Goal: Information Seeking & Learning: Check status

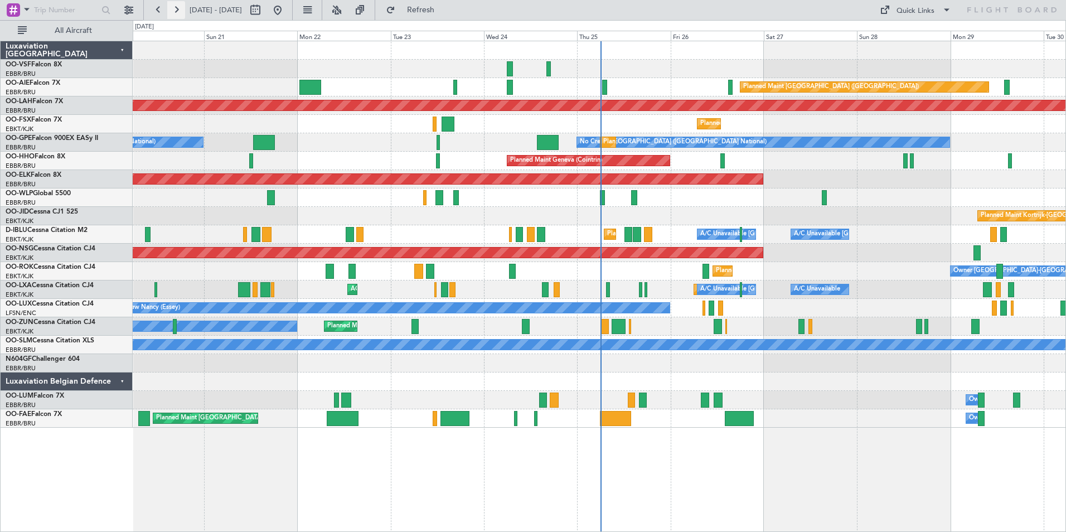
click at [177, 9] on button at bounding box center [176, 10] width 18 height 18
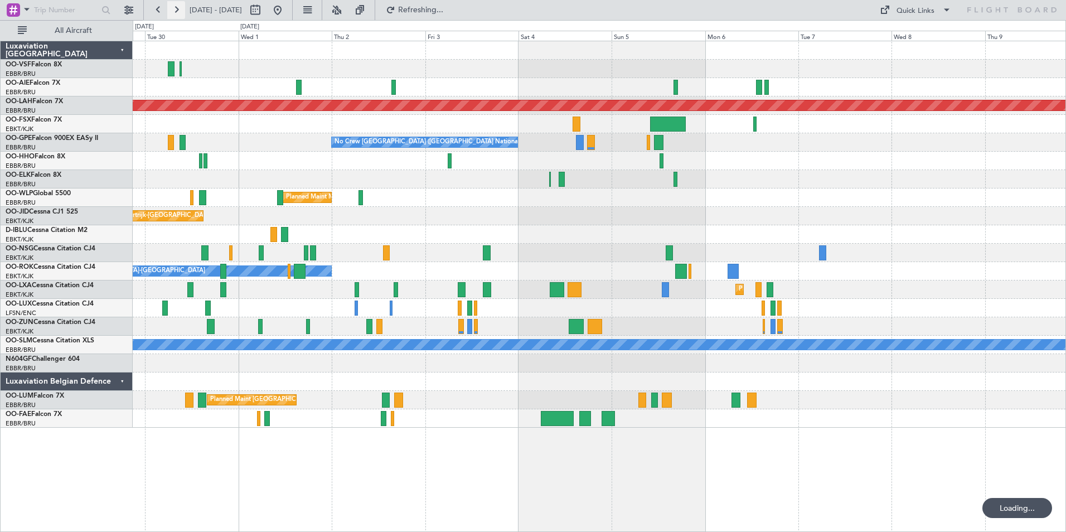
click at [177, 9] on button at bounding box center [176, 10] width 18 height 18
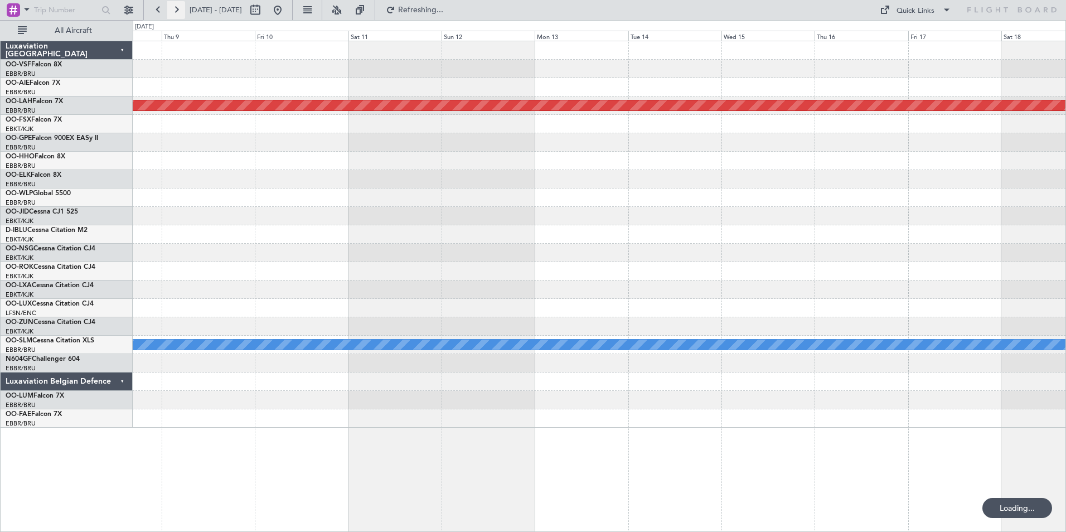
click at [177, 9] on button at bounding box center [176, 10] width 18 height 18
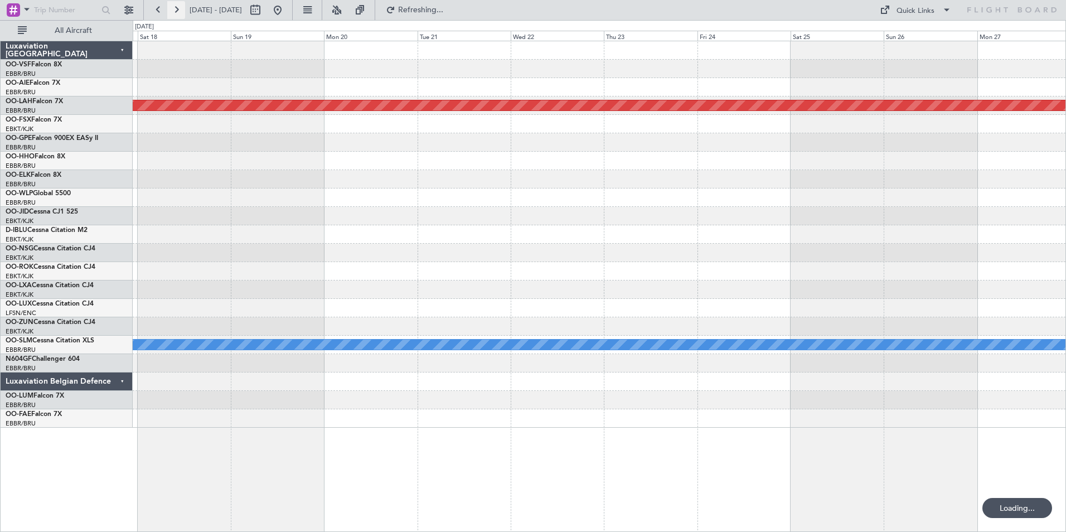
click at [177, 9] on button at bounding box center [176, 10] width 18 height 18
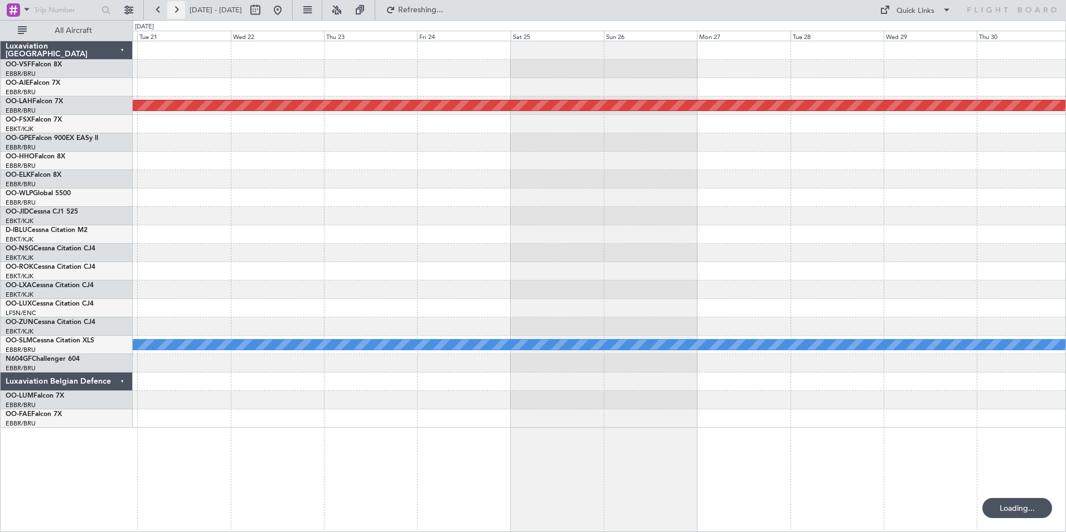
click at [177, 9] on button at bounding box center [176, 10] width 18 height 18
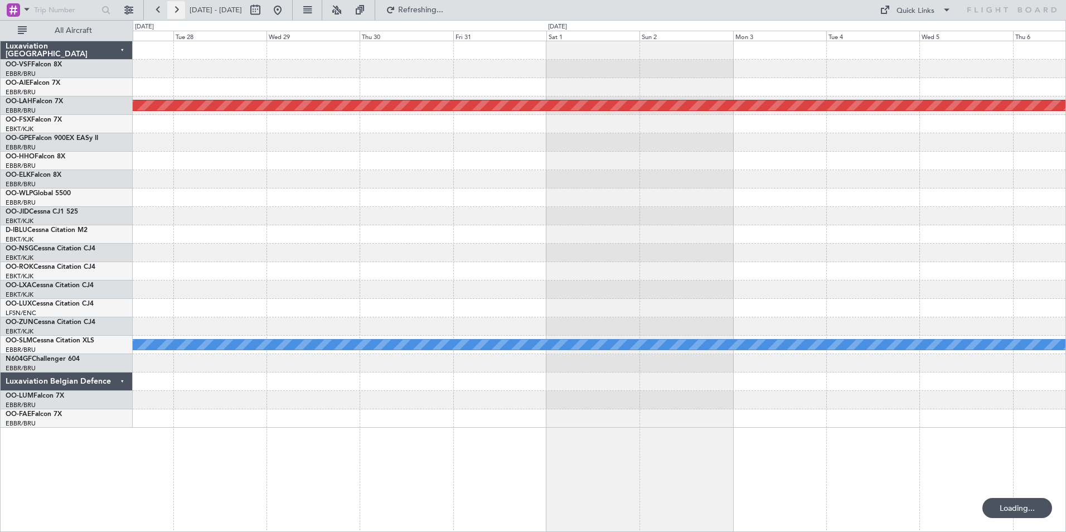
click at [177, 9] on button at bounding box center [176, 10] width 18 height 18
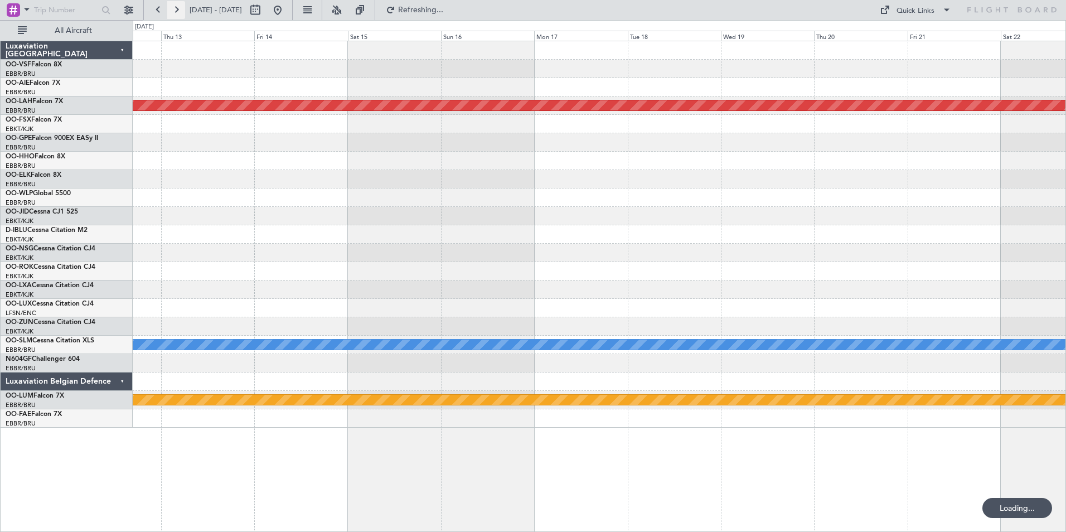
click at [177, 9] on button at bounding box center [176, 10] width 18 height 18
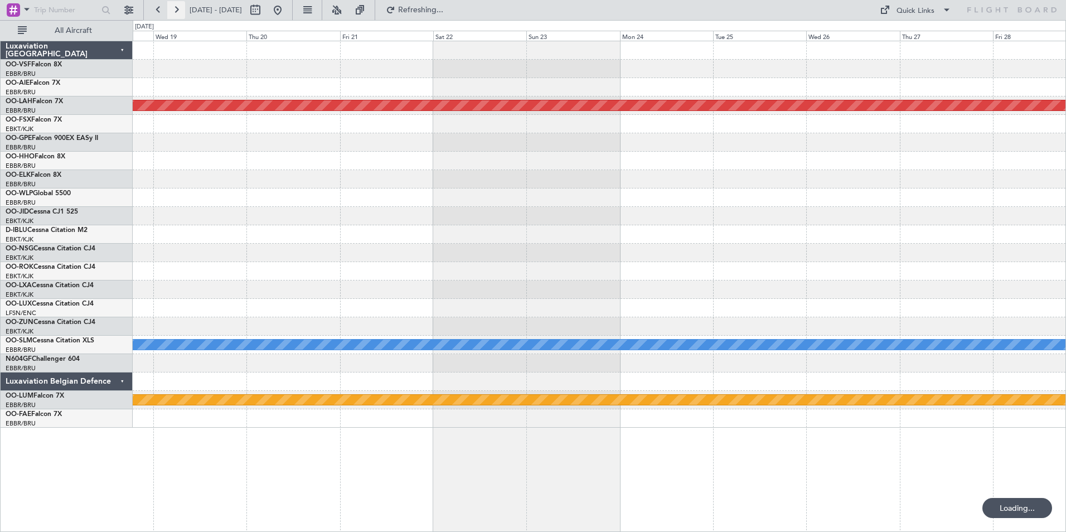
click at [177, 9] on button at bounding box center [176, 10] width 18 height 18
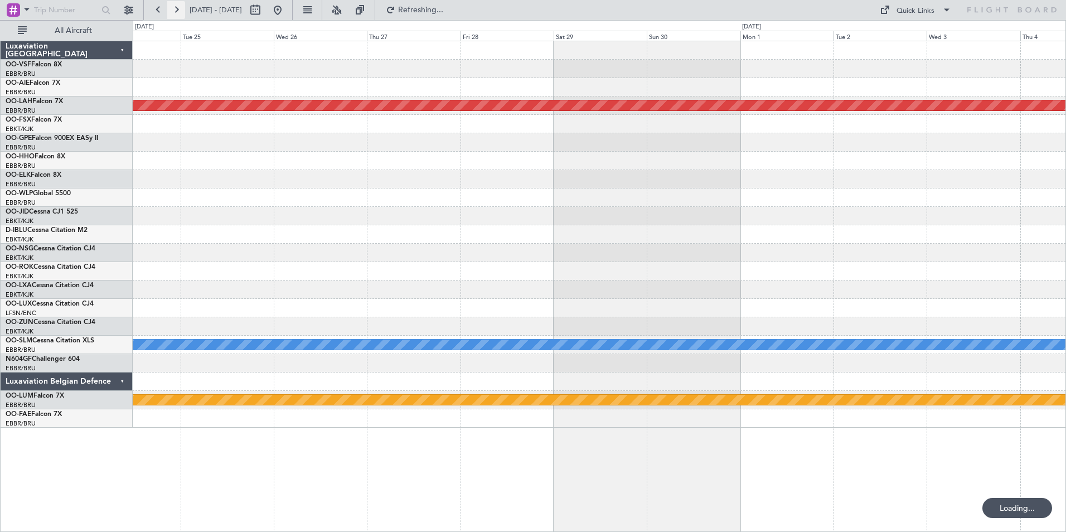
click at [177, 9] on button at bounding box center [176, 10] width 18 height 18
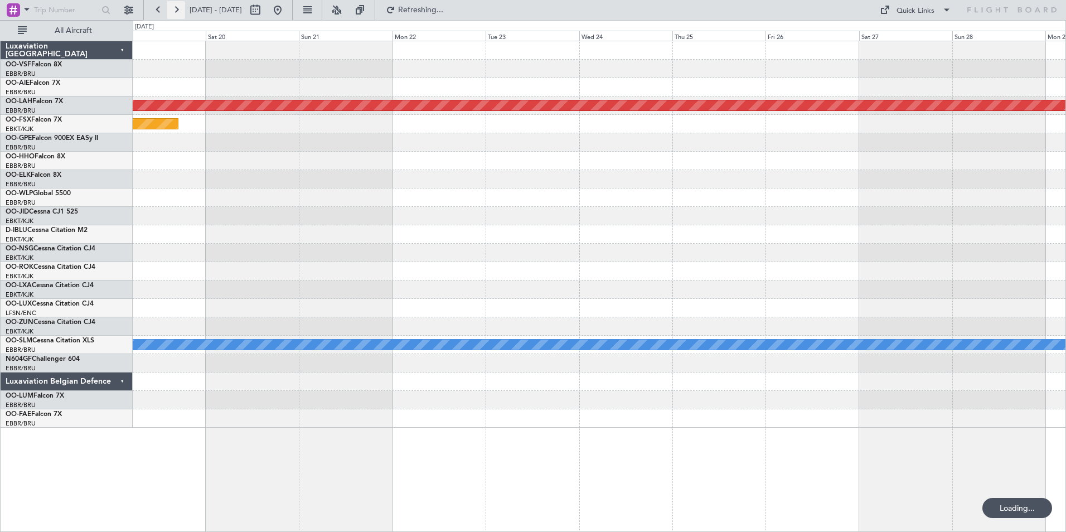
click at [177, 9] on button at bounding box center [176, 10] width 18 height 18
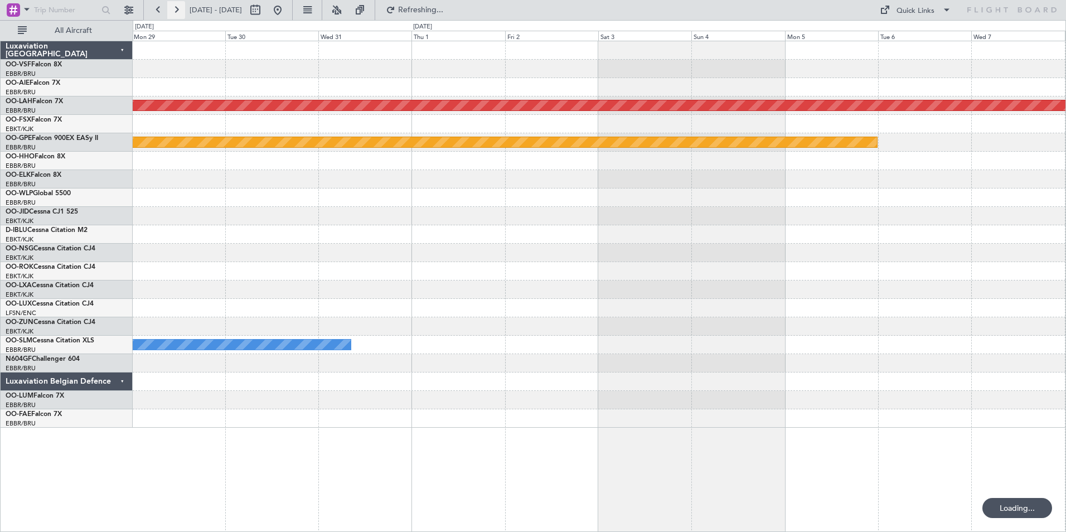
click at [177, 9] on button at bounding box center [176, 10] width 18 height 18
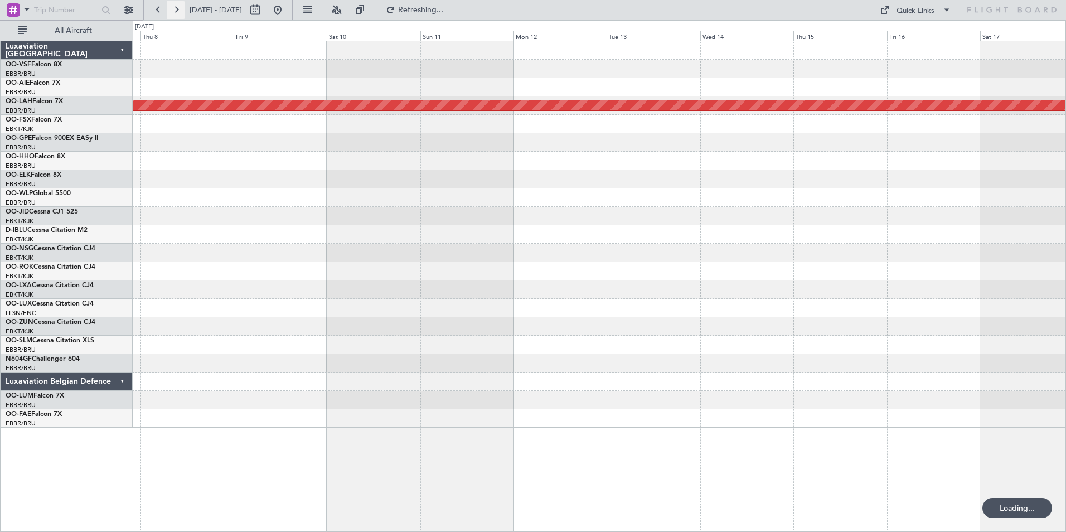
click at [177, 9] on button at bounding box center [176, 10] width 18 height 18
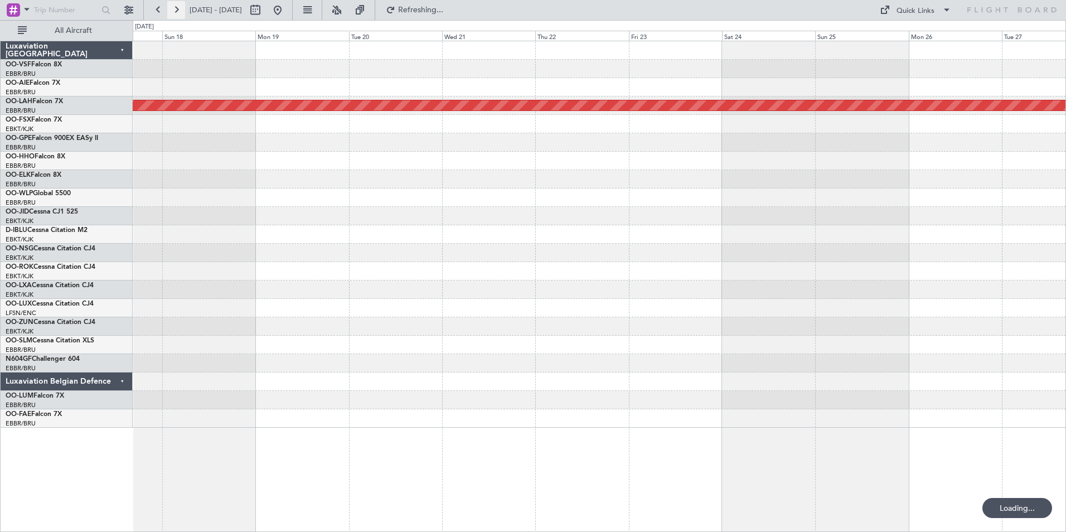
click at [177, 9] on button at bounding box center [176, 10] width 18 height 18
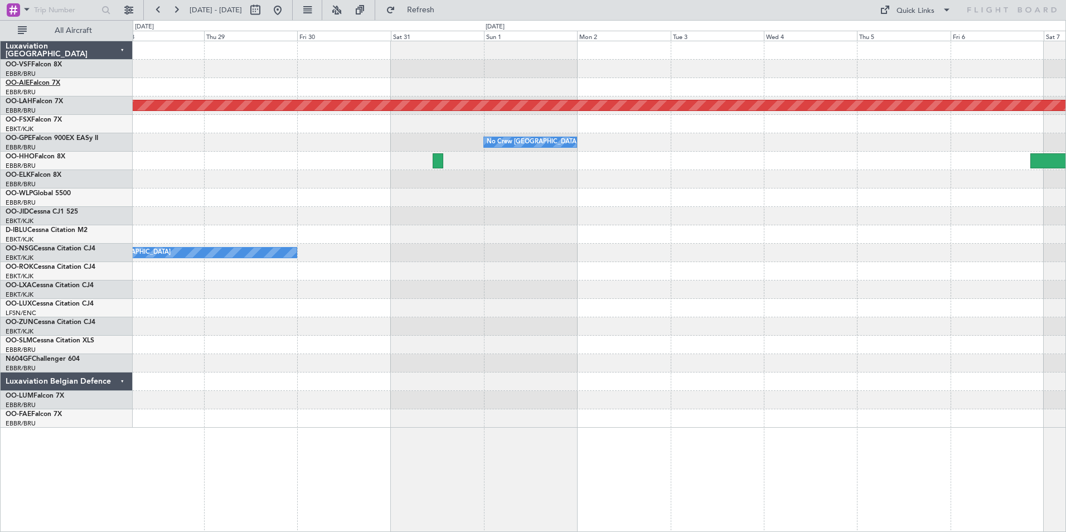
click at [45, 84] on link "OO-AIE Falcon 7X" at bounding box center [33, 83] width 55 height 7
click at [444, 11] on span "Refresh" at bounding box center [421, 10] width 47 height 8
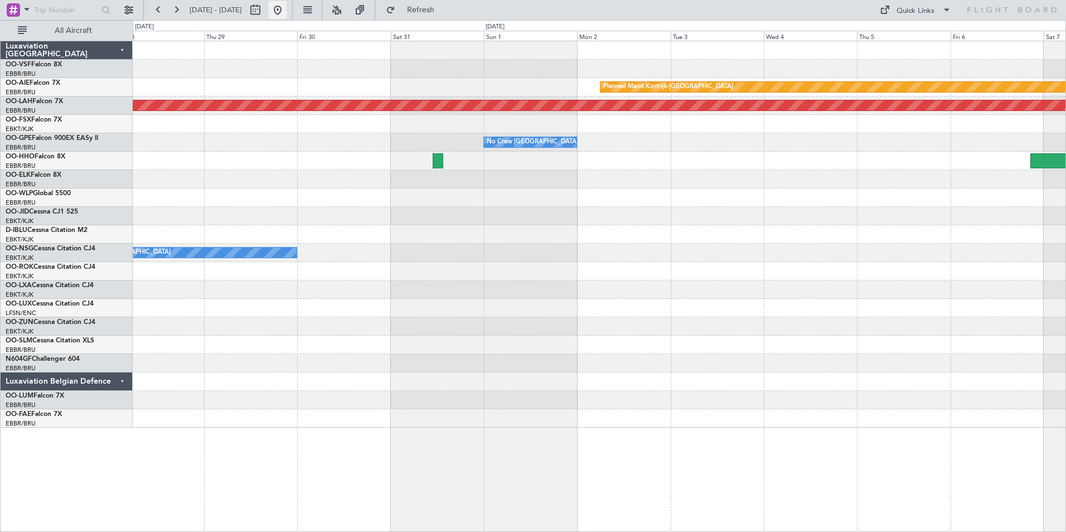
click at [287, 12] on button at bounding box center [278, 10] width 18 height 18
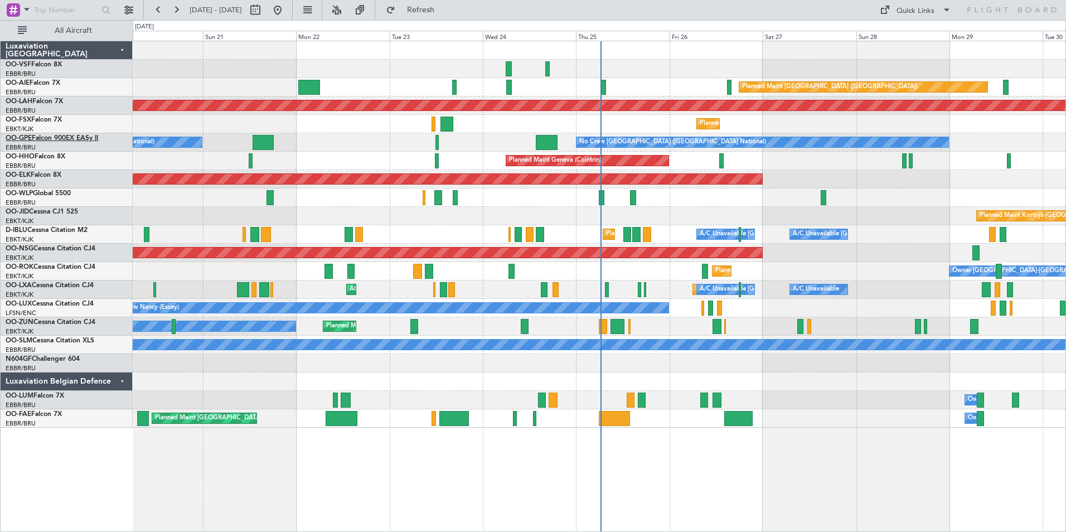
click at [46, 135] on link "OO-GPE Falcon 900EX EASy II" at bounding box center [52, 138] width 93 height 7
click at [173, 10] on button at bounding box center [176, 10] width 18 height 18
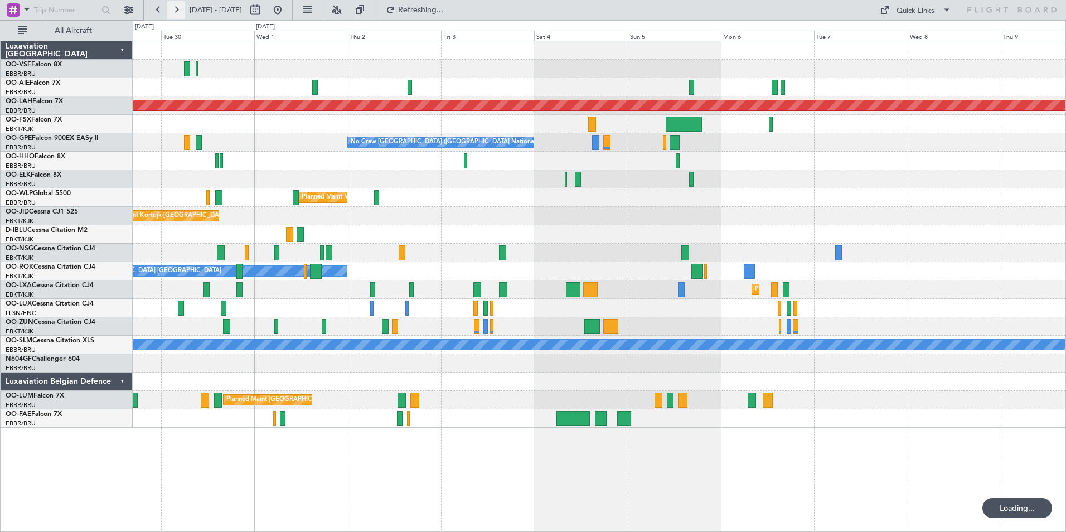
click at [173, 10] on button at bounding box center [176, 10] width 18 height 18
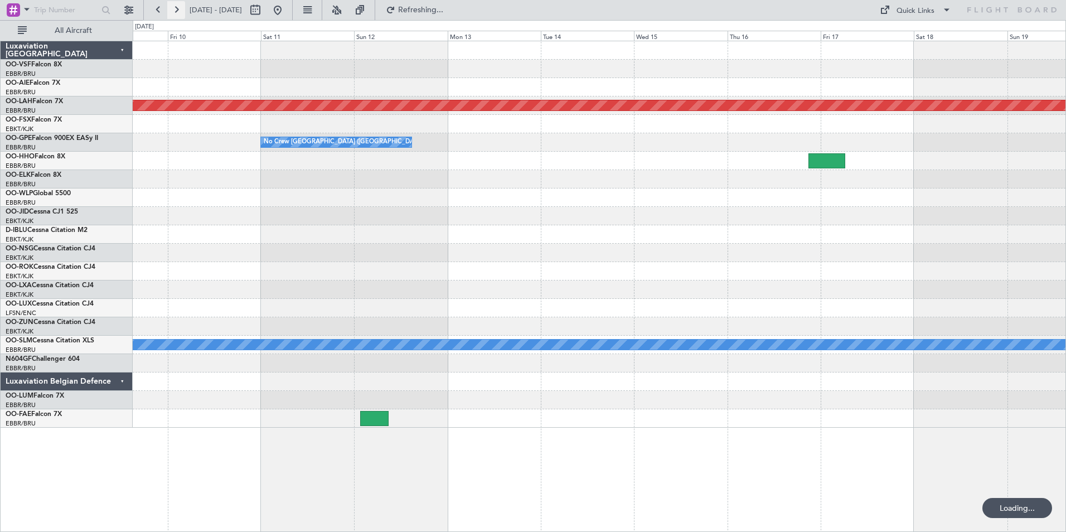
click at [173, 10] on button at bounding box center [176, 10] width 18 height 18
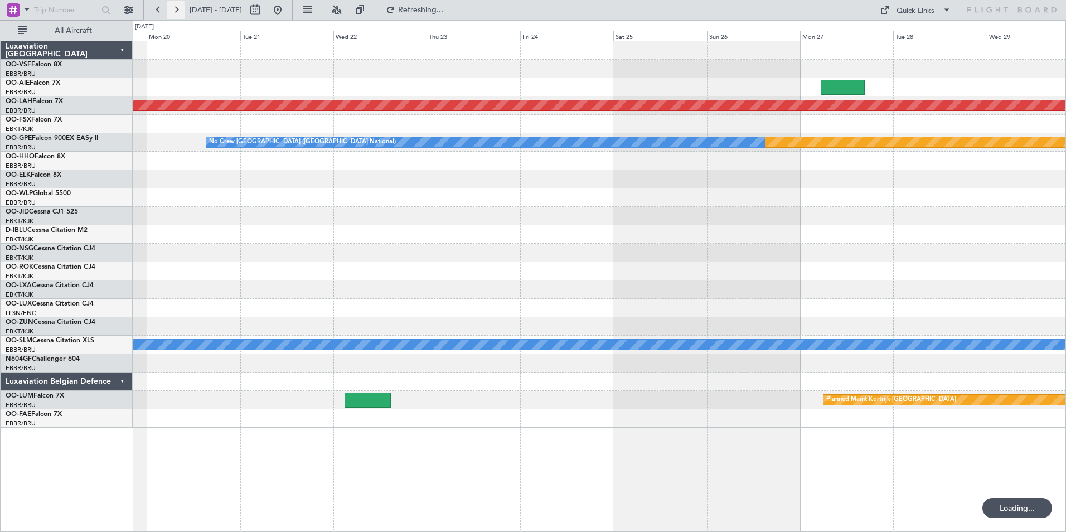
click at [173, 10] on button at bounding box center [176, 10] width 18 height 18
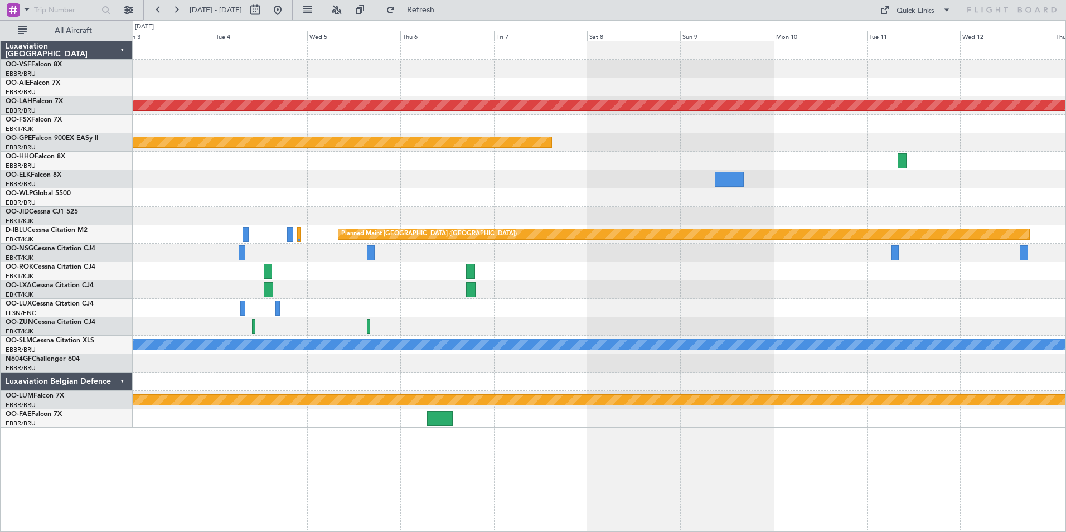
click at [497, 287] on div at bounding box center [599, 289] width 933 height 18
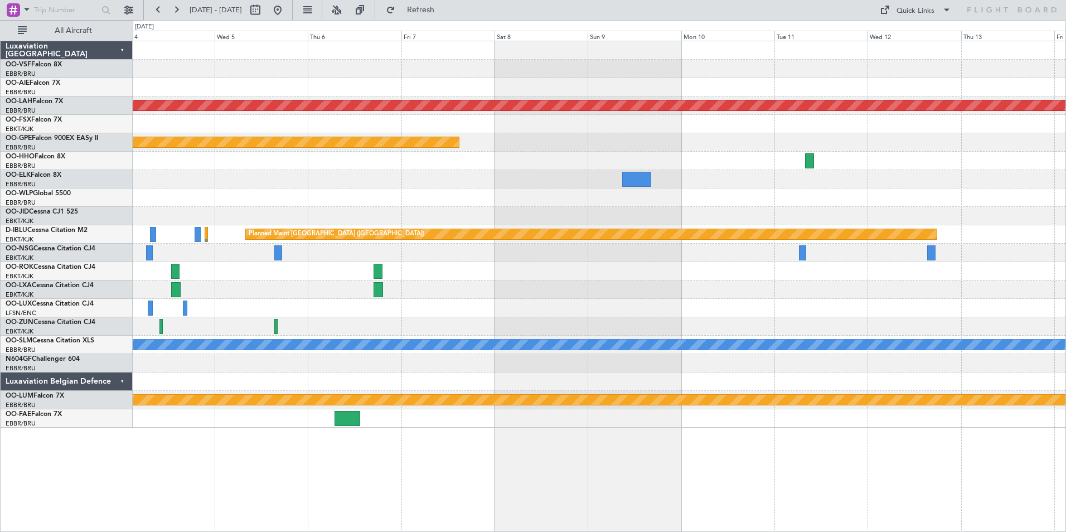
click at [438, 287] on div at bounding box center [599, 289] width 933 height 18
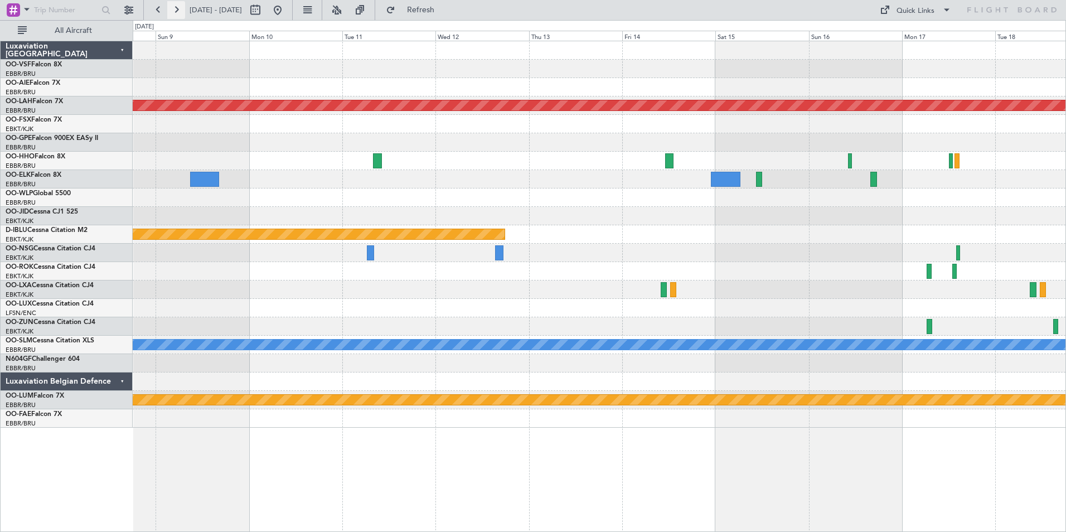
click at [176, 8] on button at bounding box center [176, 10] width 18 height 18
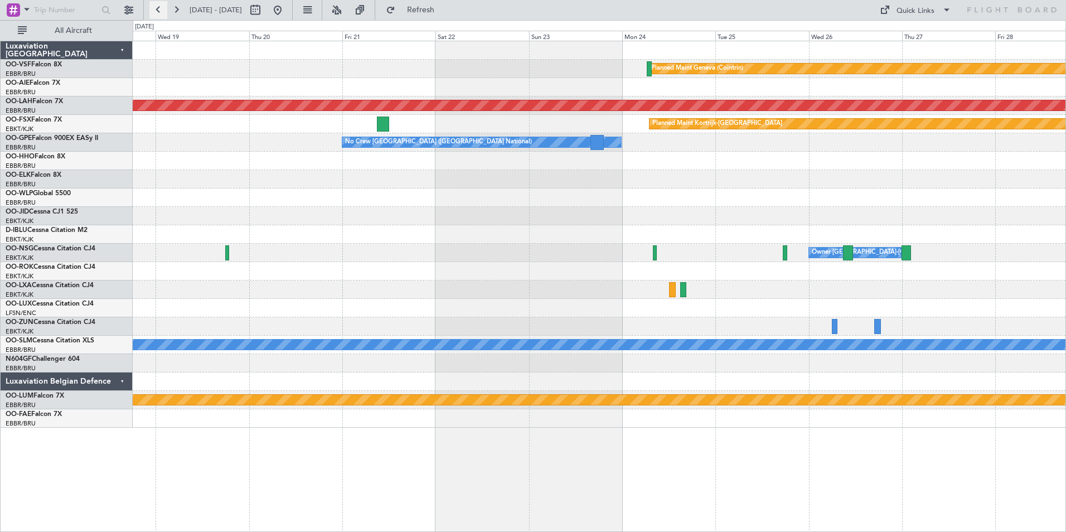
click at [153, 10] on button at bounding box center [158, 10] width 18 height 18
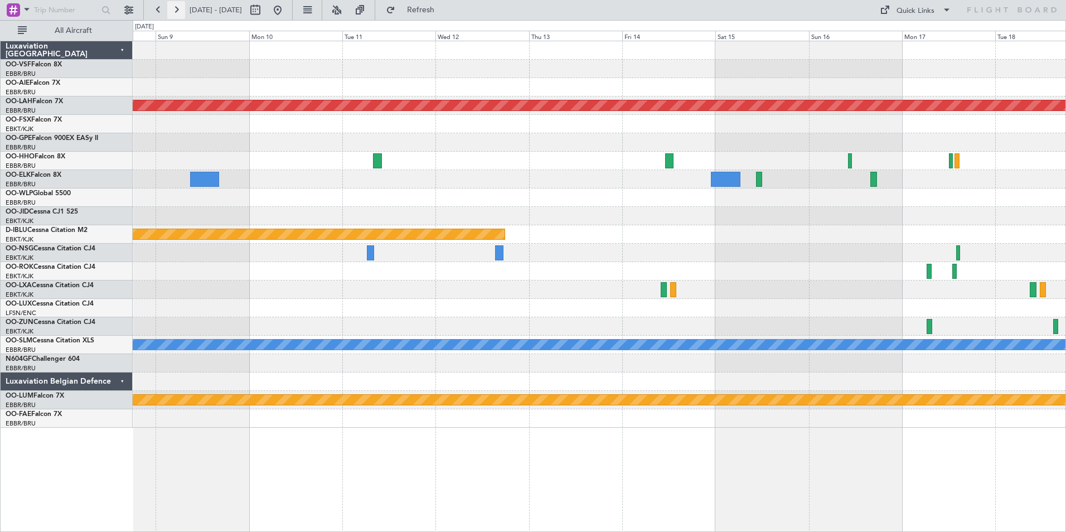
click at [179, 9] on button at bounding box center [176, 10] width 18 height 18
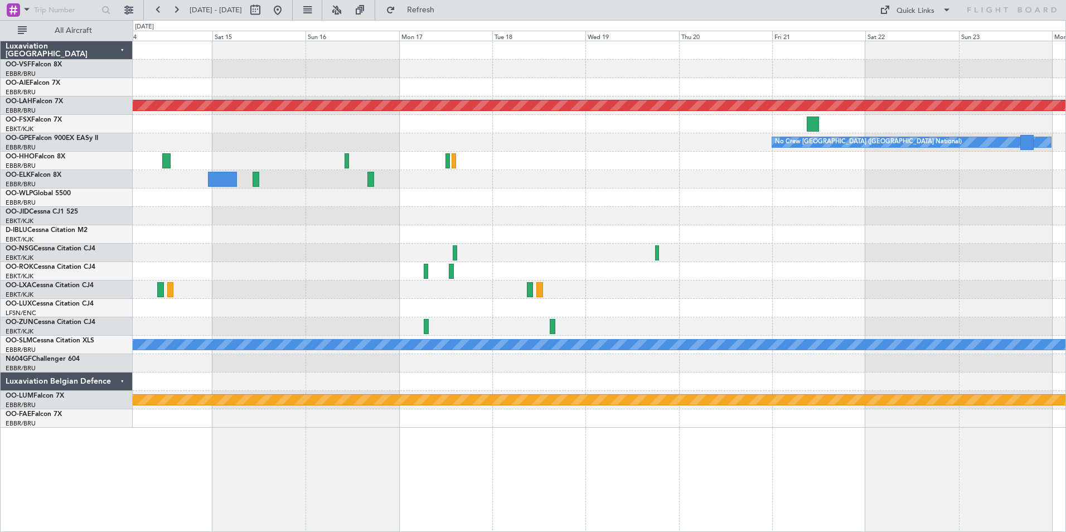
click at [715, 86] on div at bounding box center [599, 87] width 933 height 18
click at [158, 8] on button at bounding box center [158, 10] width 18 height 18
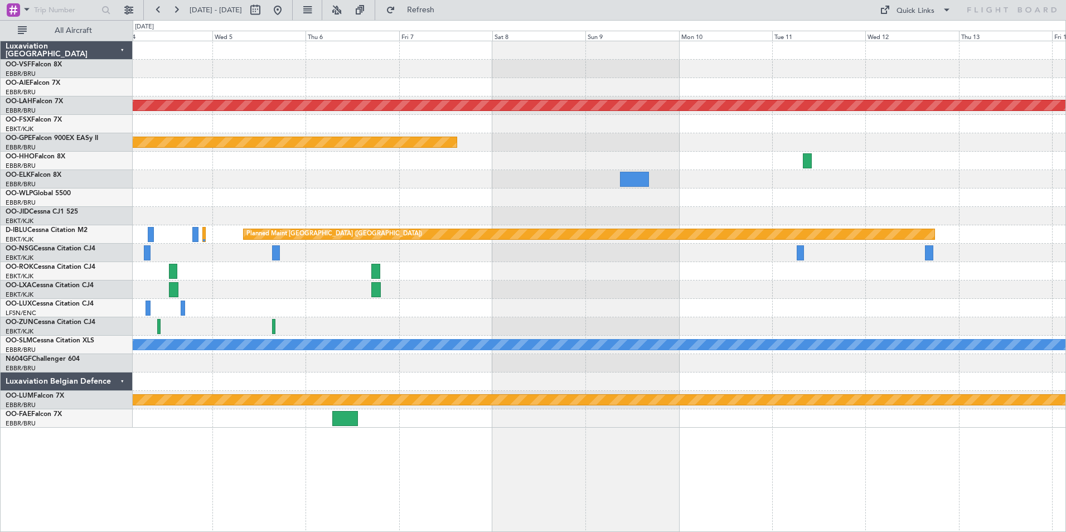
click at [428, 293] on div at bounding box center [599, 289] width 933 height 18
click at [25, 286] on span "OO-LXA" at bounding box center [19, 285] width 26 height 7
click at [444, 9] on span "Refresh" at bounding box center [421, 10] width 47 height 8
click at [287, 6] on button at bounding box center [278, 10] width 18 height 18
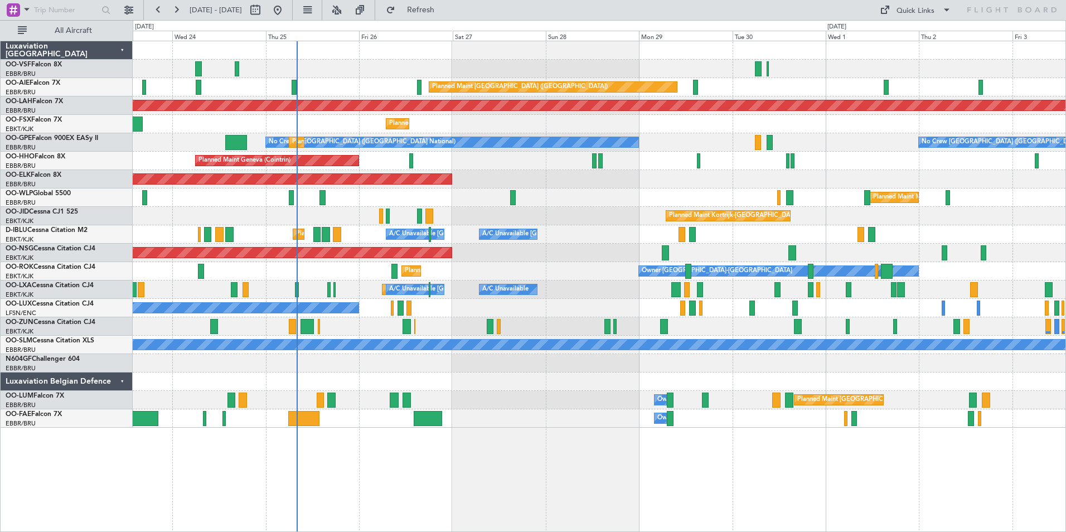
click at [313, 88] on div "Planned Maint [GEOGRAPHIC_DATA] ([GEOGRAPHIC_DATA])" at bounding box center [599, 87] width 933 height 18
click at [39, 98] on link "OO-LAH Falcon 7X" at bounding box center [34, 101] width 57 height 7
click at [444, 6] on span "Refresh" at bounding box center [421, 10] width 47 height 8
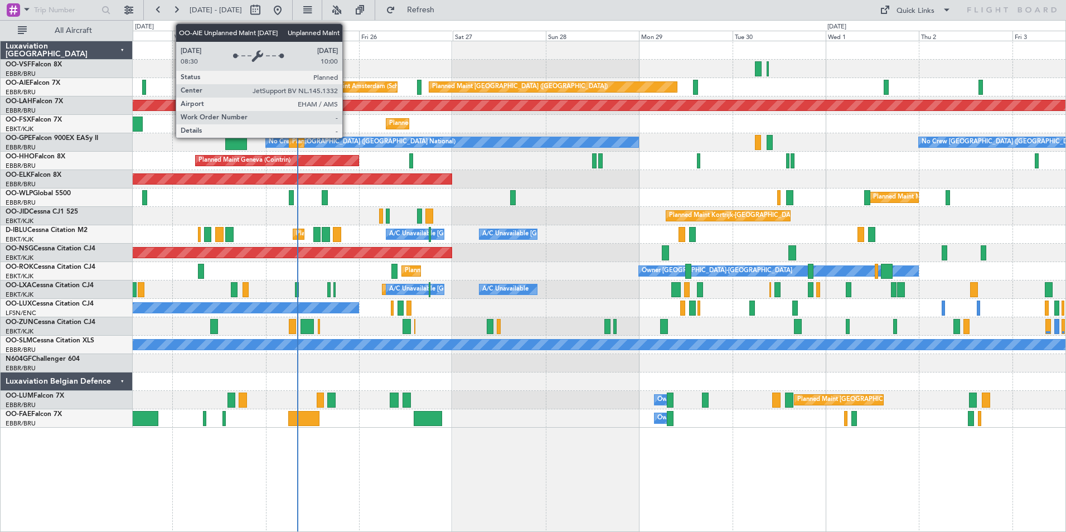
click at [347, 86] on div "Unplanned Maint Amsterdam (Schiphol)" at bounding box center [358, 87] width 113 height 17
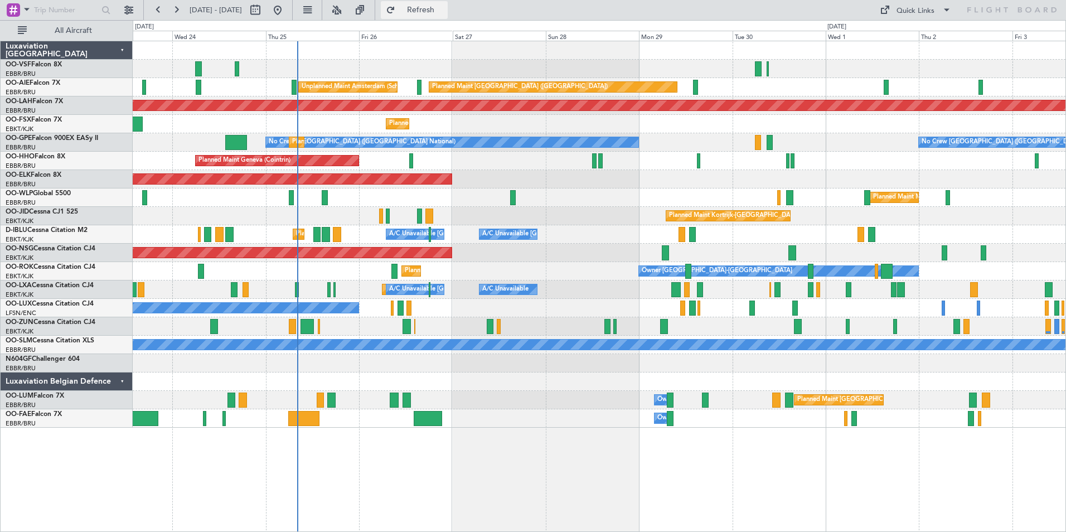
click at [444, 8] on span "Refresh" at bounding box center [421, 10] width 47 height 8
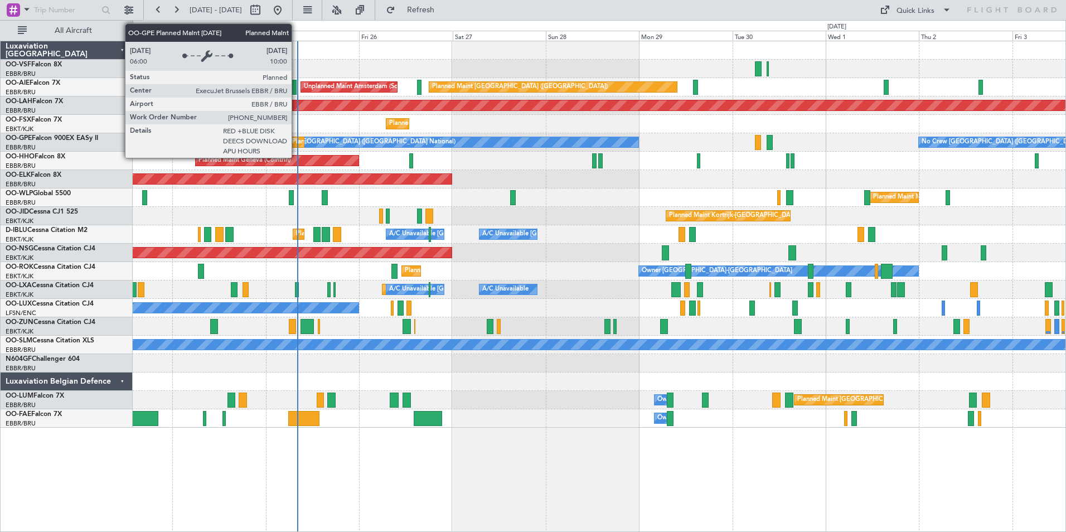
click at [297, 139] on div "Planned Maint [GEOGRAPHIC_DATA] ([GEOGRAPHIC_DATA] National)" at bounding box center [393, 142] width 202 height 17
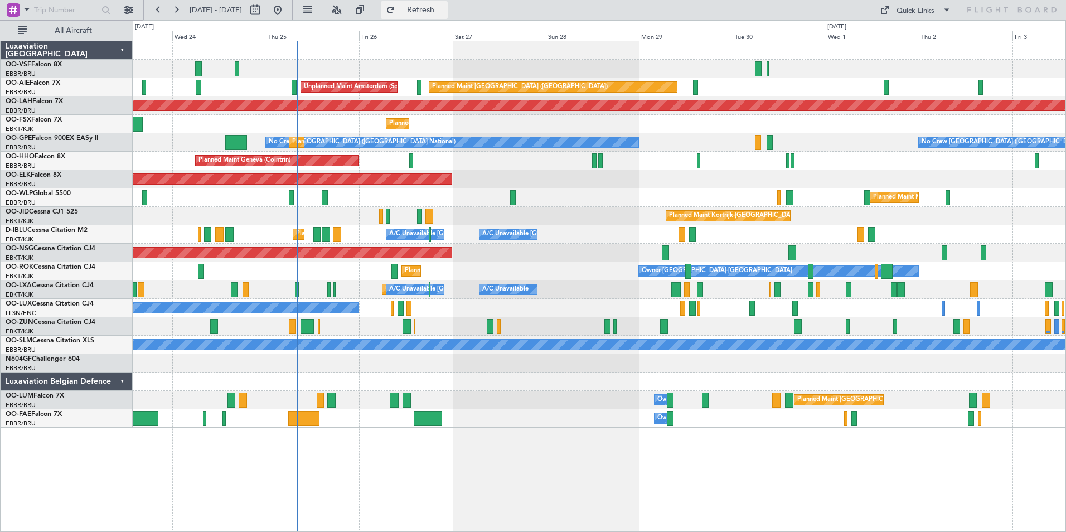
click at [444, 8] on span "Refresh" at bounding box center [421, 10] width 47 height 8
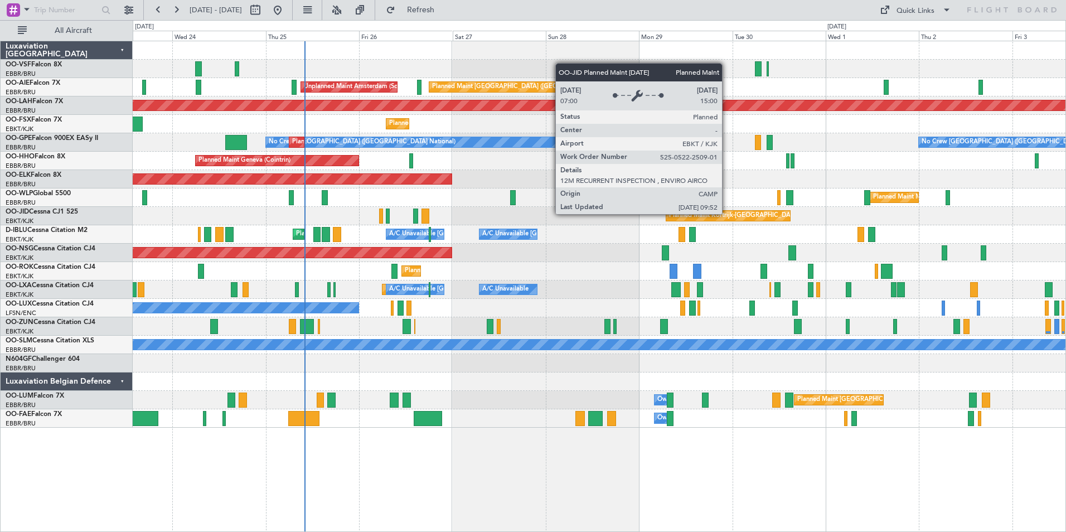
click at [727, 214] on div "Planned Maint Kortrijk-[GEOGRAPHIC_DATA]" at bounding box center [734, 215] width 130 height 17
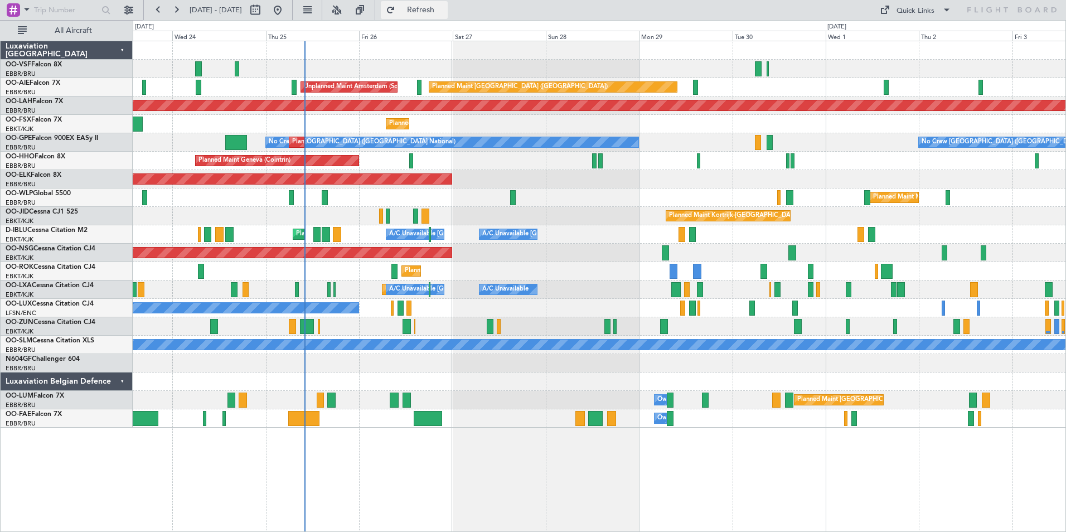
click at [444, 12] on span "Refresh" at bounding box center [421, 10] width 47 height 8
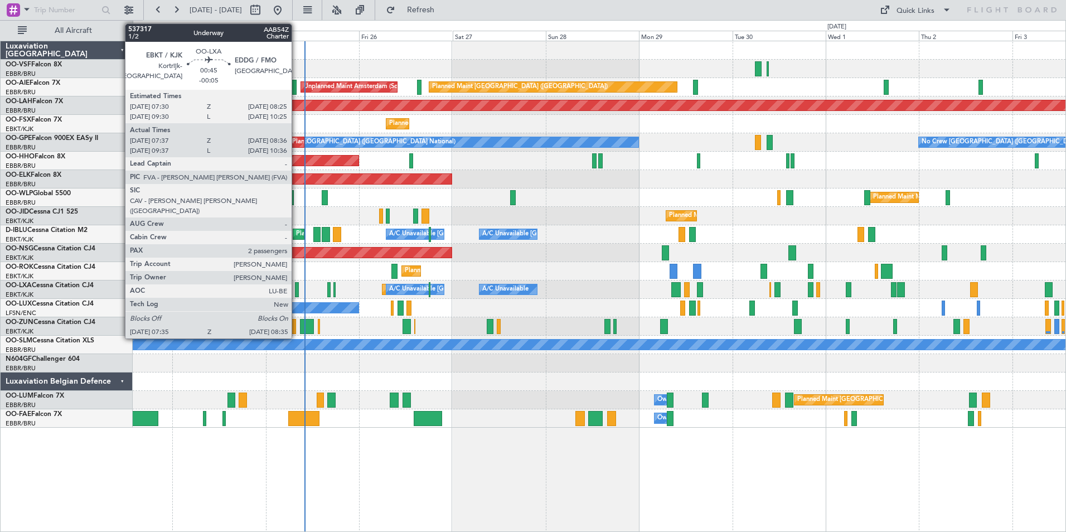
click at [297, 288] on div at bounding box center [297, 289] width 4 height 15
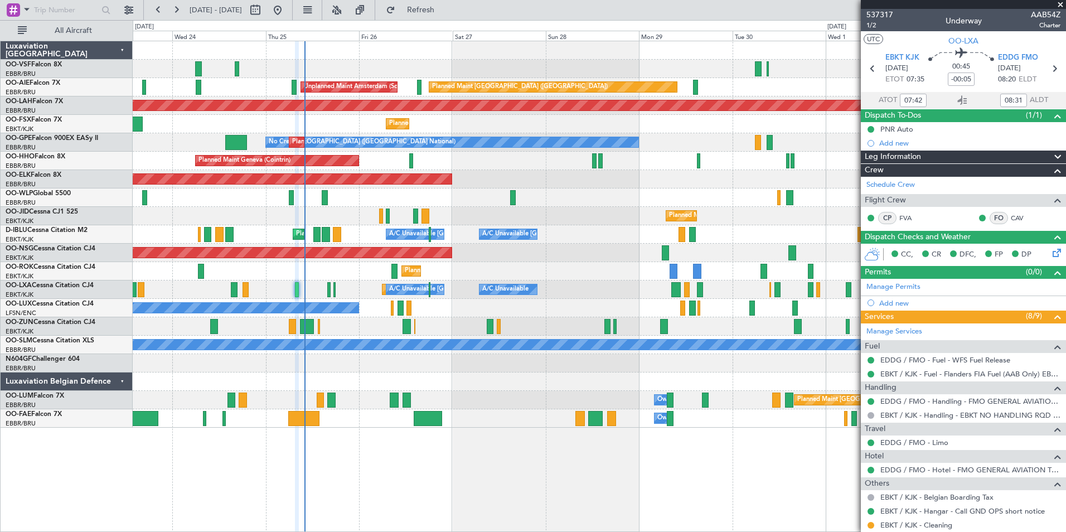
click at [1060, 3] on span at bounding box center [1060, 5] width 11 height 10
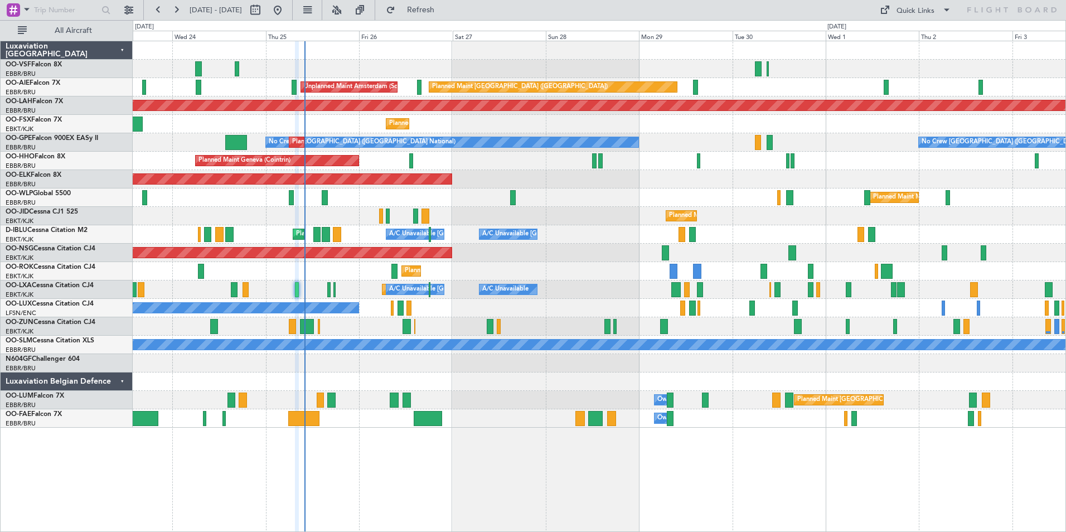
type input "0"
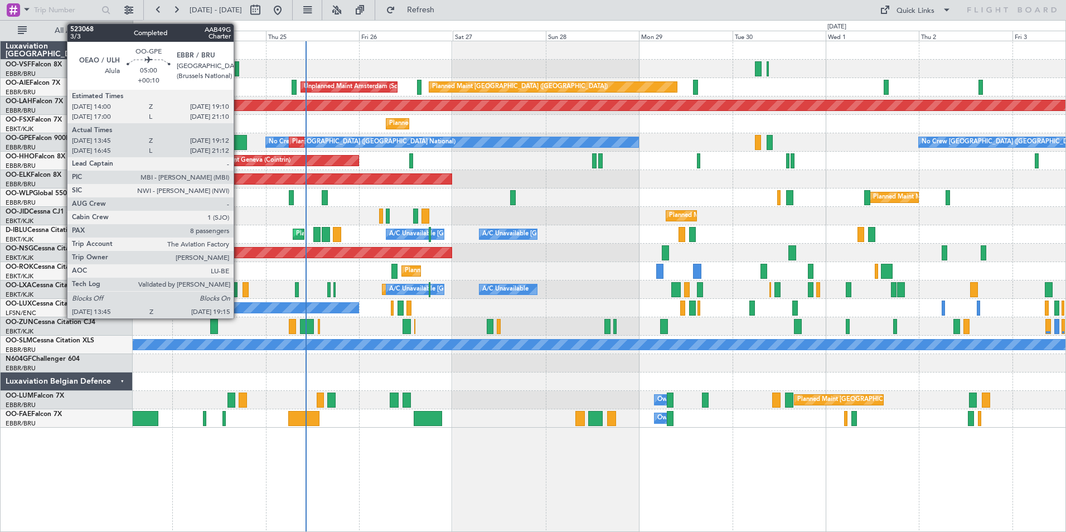
click at [239, 141] on div at bounding box center [236, 142] width 22 height 15
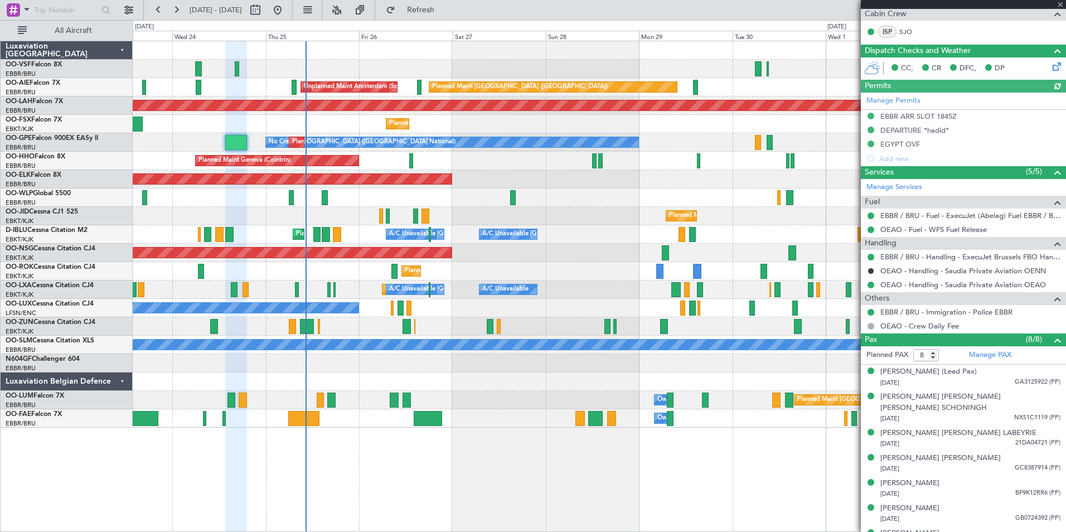
scroll to position [256, 0]
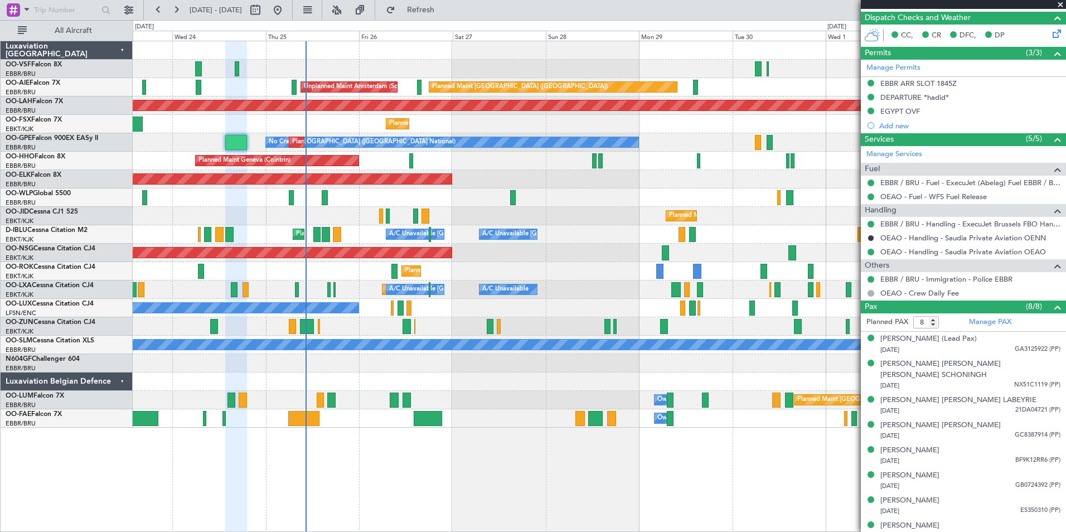
click at [1060, 7] on span at bounding box center [1060, 5] width 11 height 10
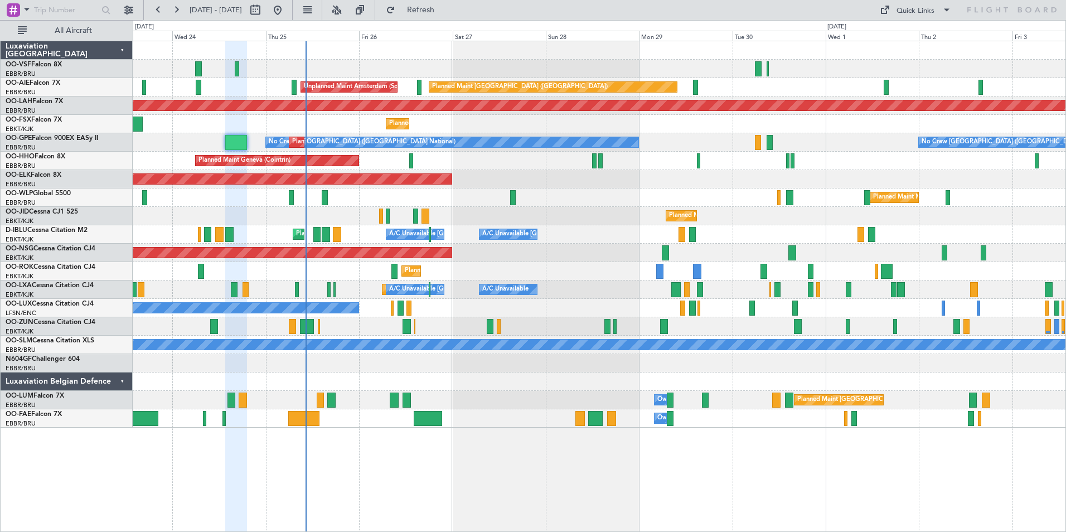
type input "0"
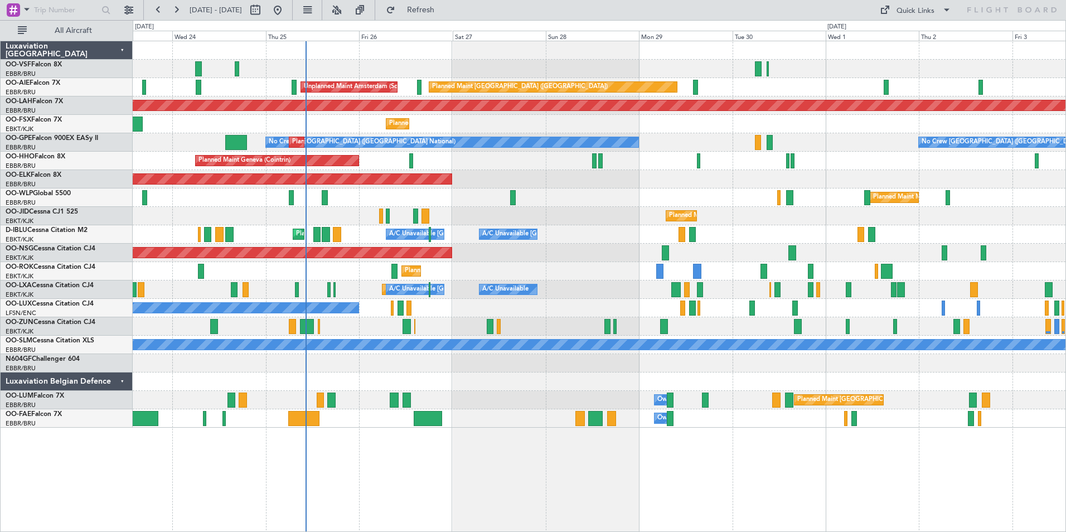
scroll to position [0, 0]
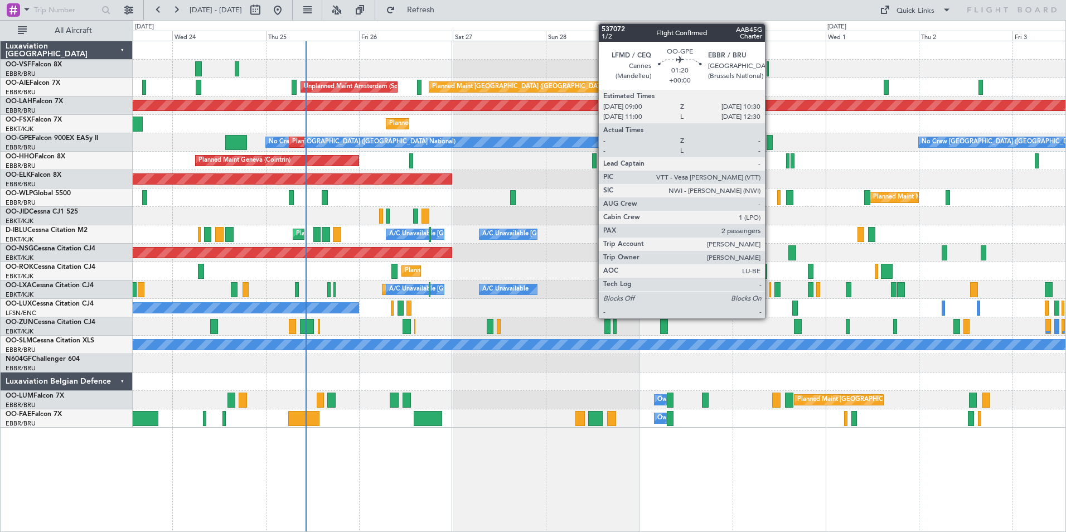
click at [770, 142] on div at bounding box center [770, 142] width 6 height 15
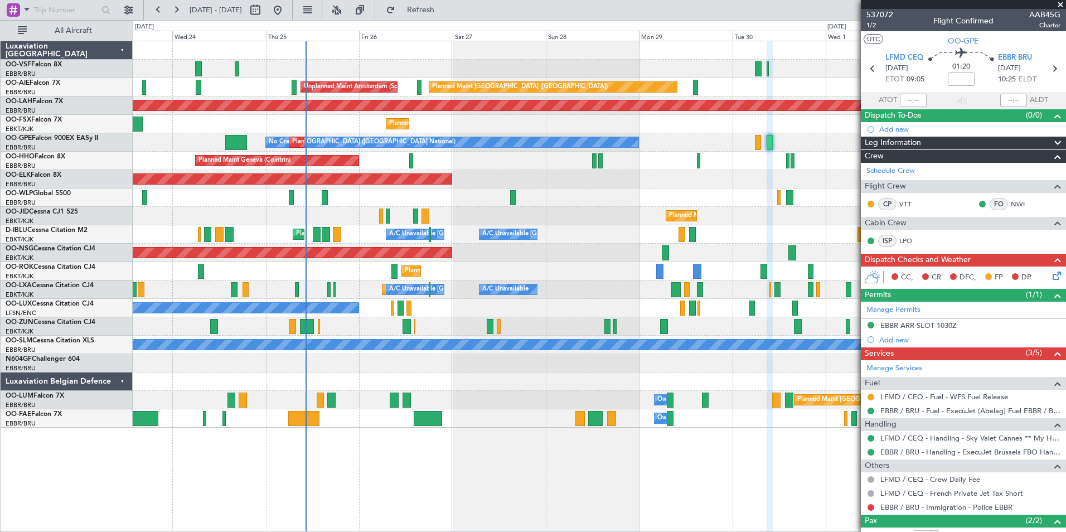
click at [1061, 3] on span at bounding box center [1060, 5] width 11 height 10
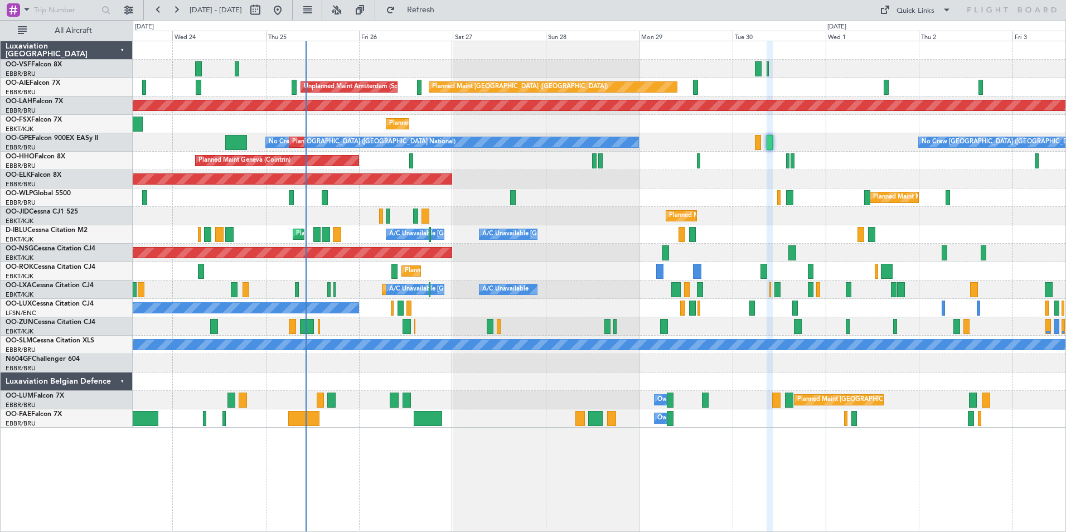
type input "0"
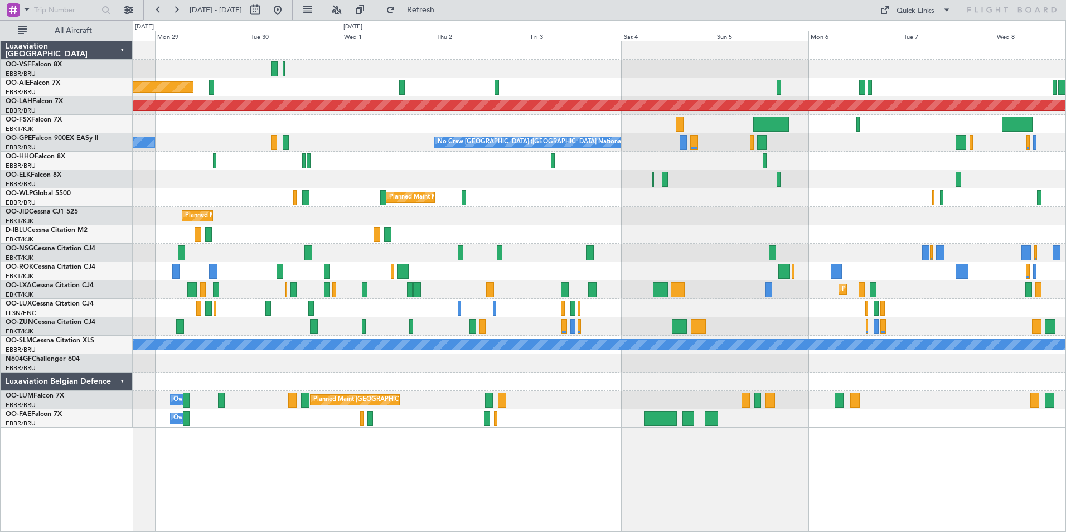
click at [481, 184] on div "Planned Maint London (Farnborough) Unplanned Maint Amsterdam (Schiphol) Planned…" at bounding box center [599, 234] width 933 height 386
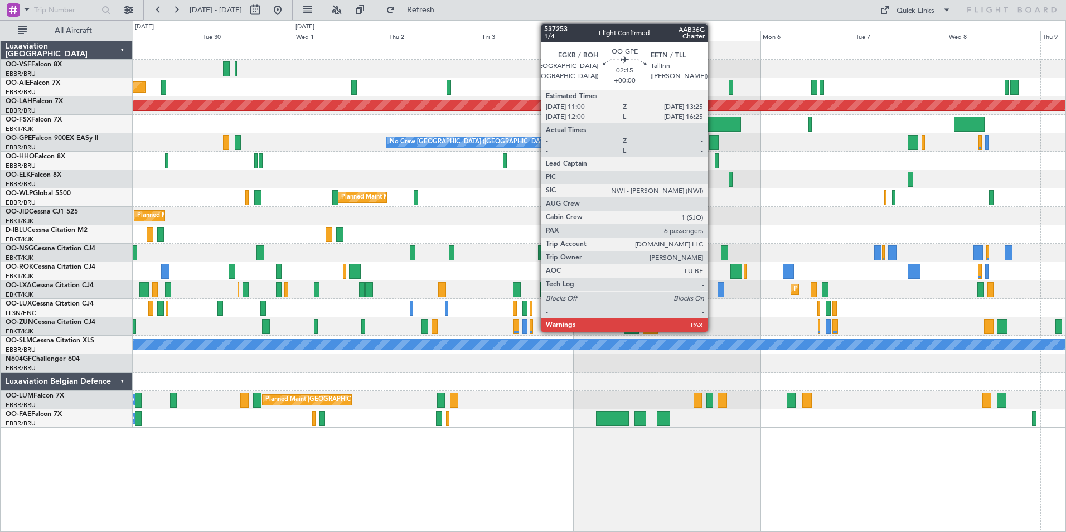
click at [713, 141] on div at bounding box center [713, 142] width 9 height 15
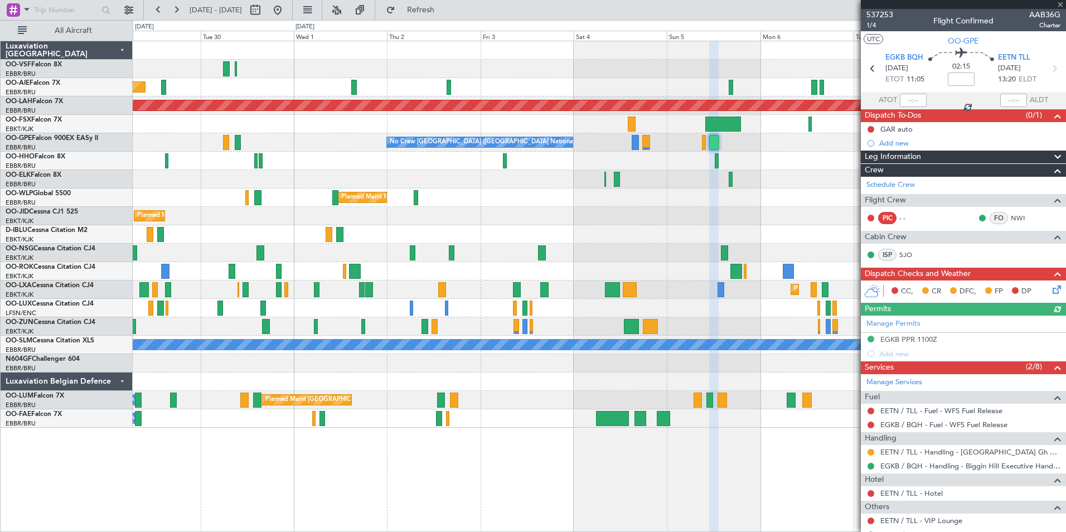
scroll to position [234, 0]
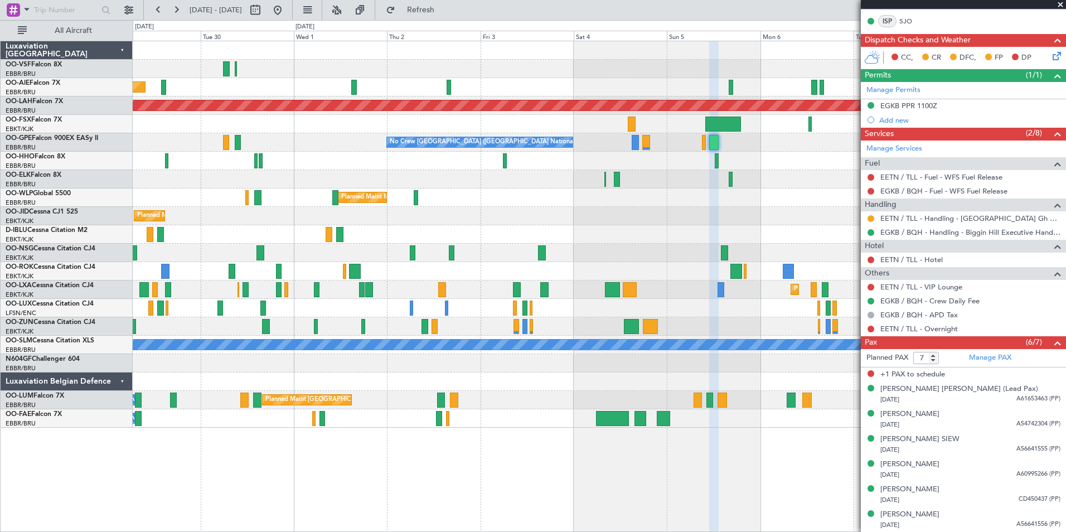
click at [1059, 4] on span at bounding box center [1060, 5] width 11 height 10
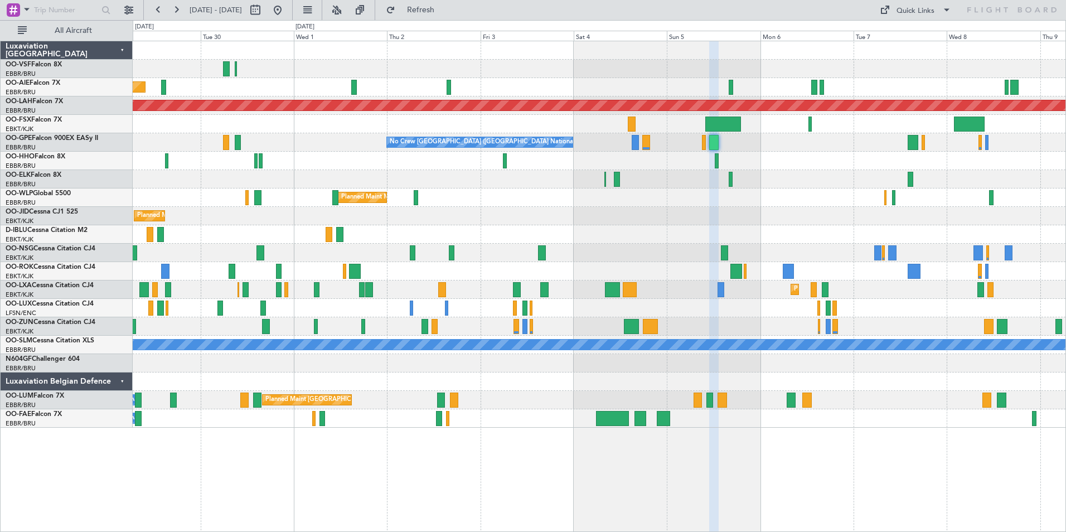
type input "0"
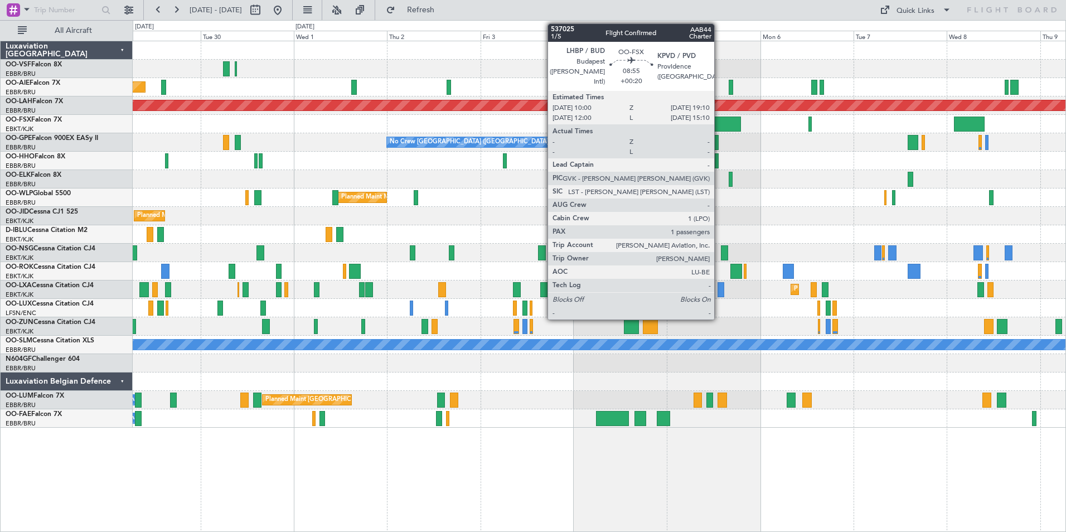
click at [719, 122] on div at bounding box center [723, 124] width 36 height 15
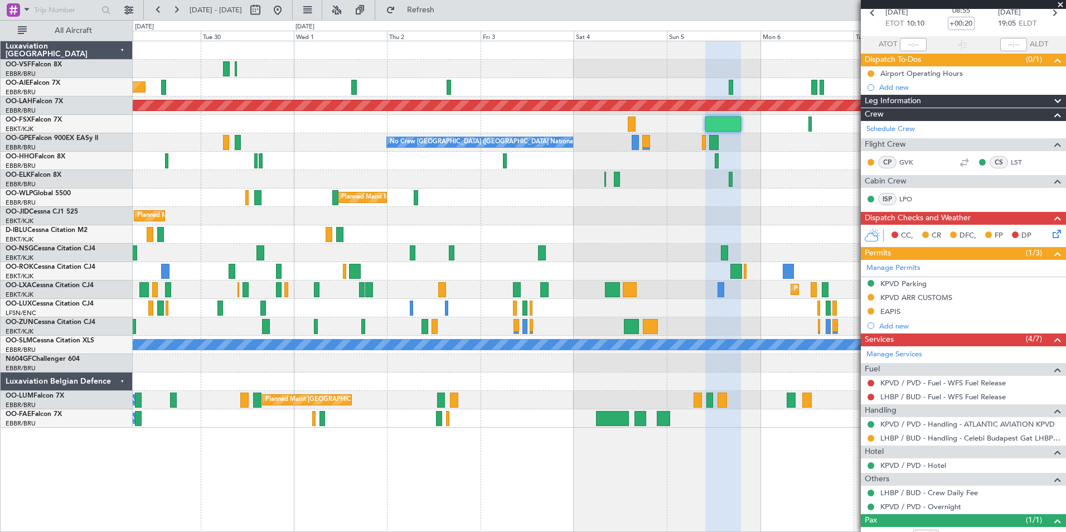
scroll to position [94, 0]
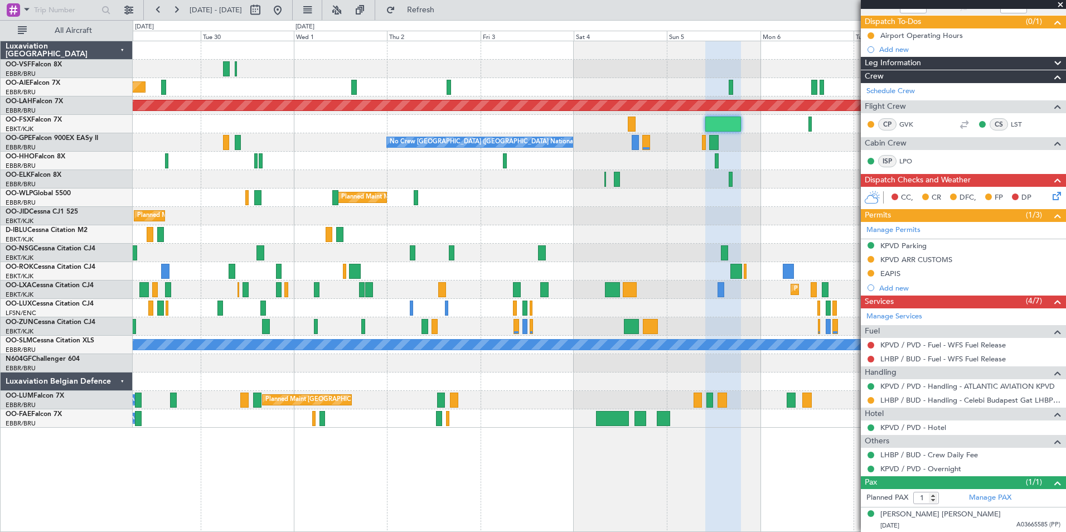
click at [1064, 4] on span at bounding box center [1060, 5] width 11 height 10
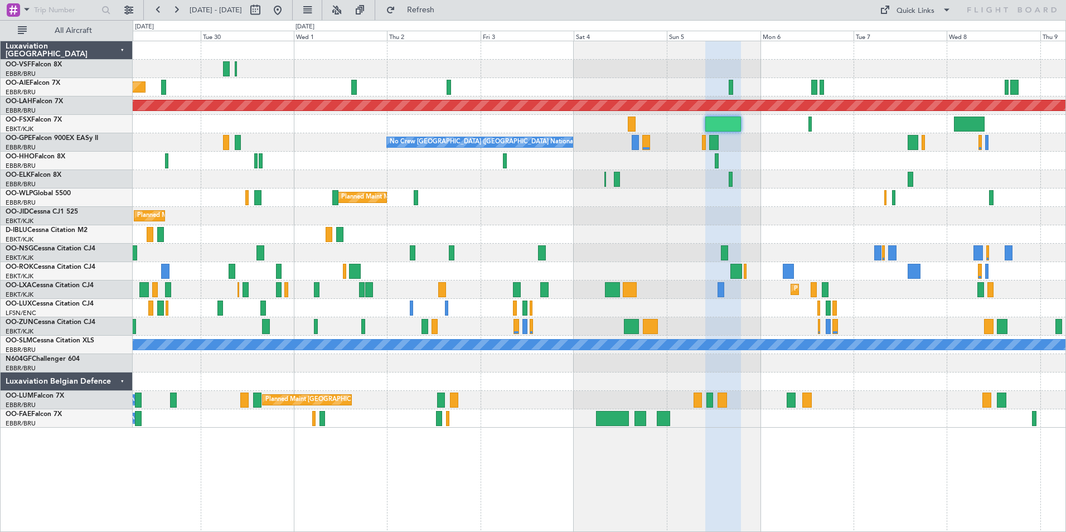
type input "0"
